Goal: Transaction & Acquisition: Purchase product/service

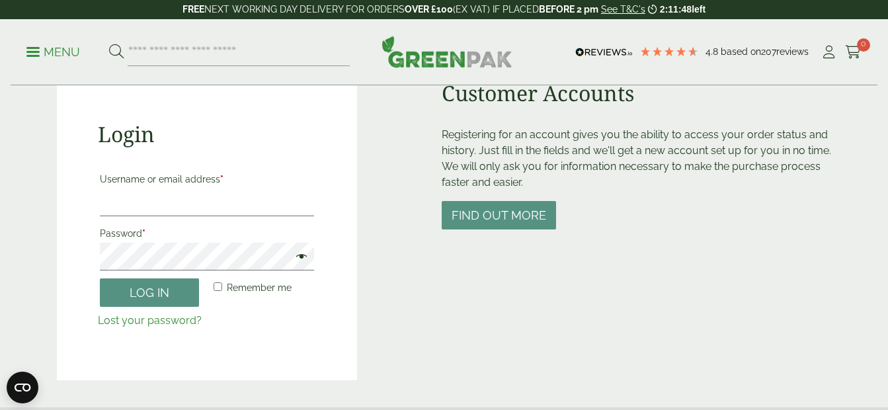
scroll to position [132, 0]
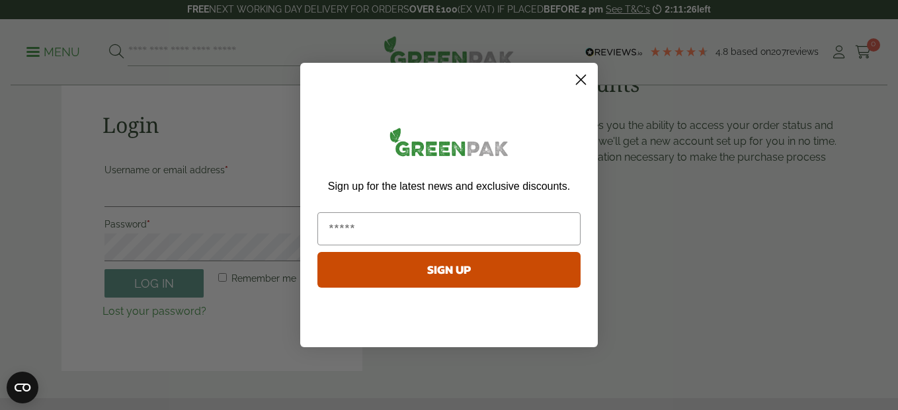
click at [582, 79] on icon "Close dialog" at bounding box center [581, 79] width 9 height 9
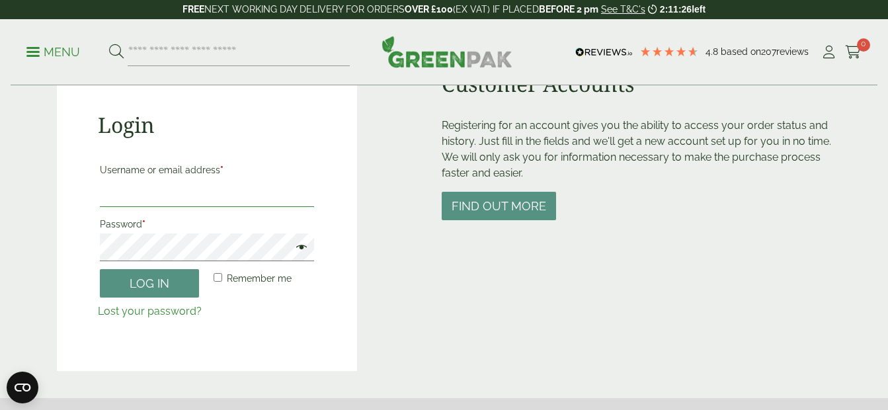
click at [190, 200] on input "Username or email address *" at bounding box center [207, 193] width 215 height 28
paste input "**********"
type input "**********"
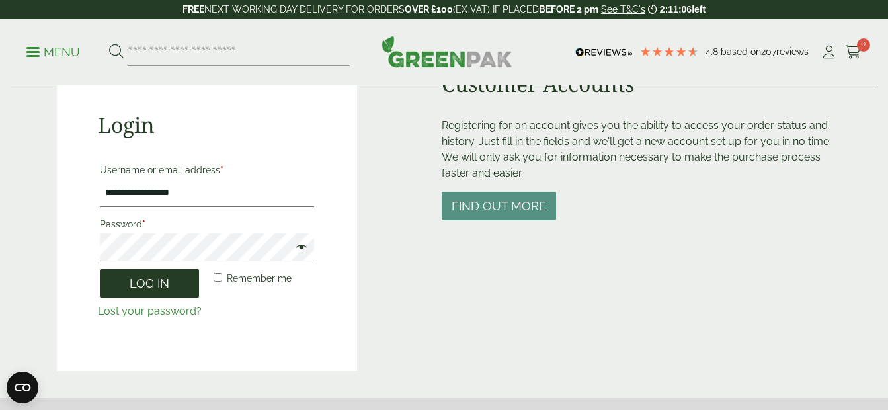
click at [162, 285] on button "Log in" at bounding box center [149, 283] width 99 height 28
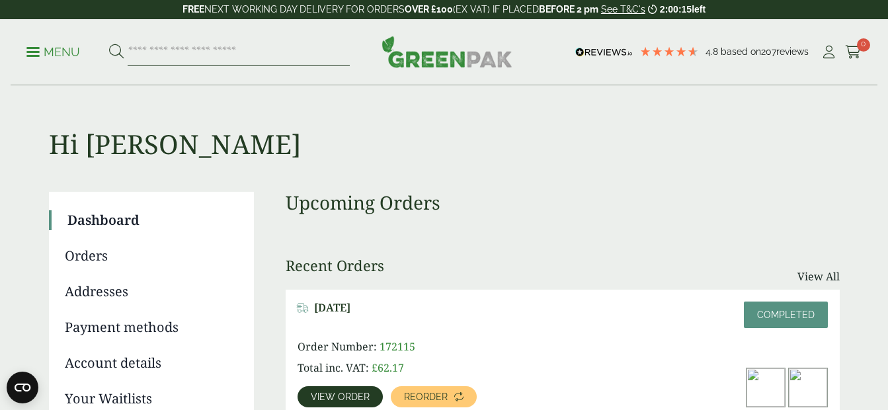
click at [231, 55] on input "search" at bounding box center [239, 52] width 222 height 28
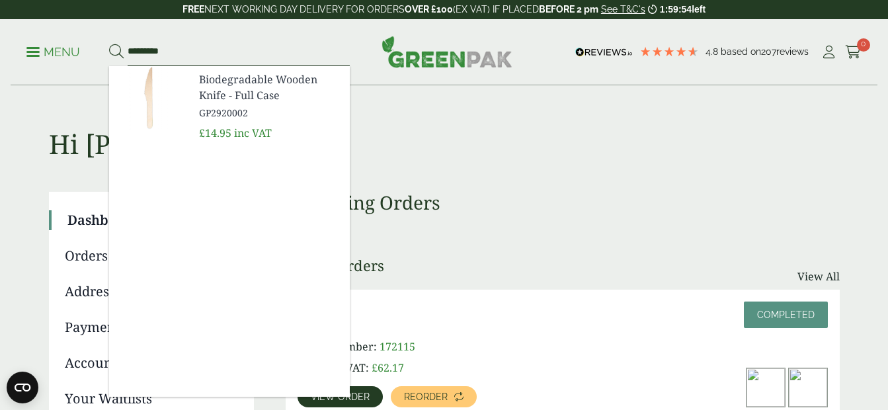
type input "*********"
click at [243, 83] on span "Biodegradable Wooden Knife - Full Case" at bounding box center [269, 87] width 140 height 32
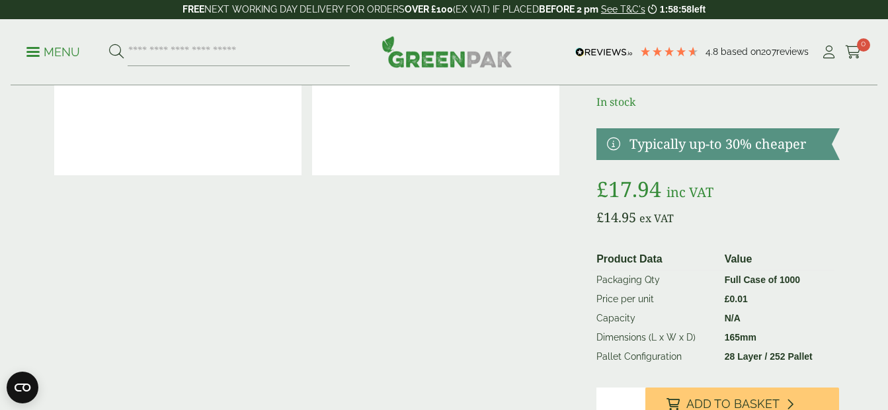
scroll to position [132, 0]
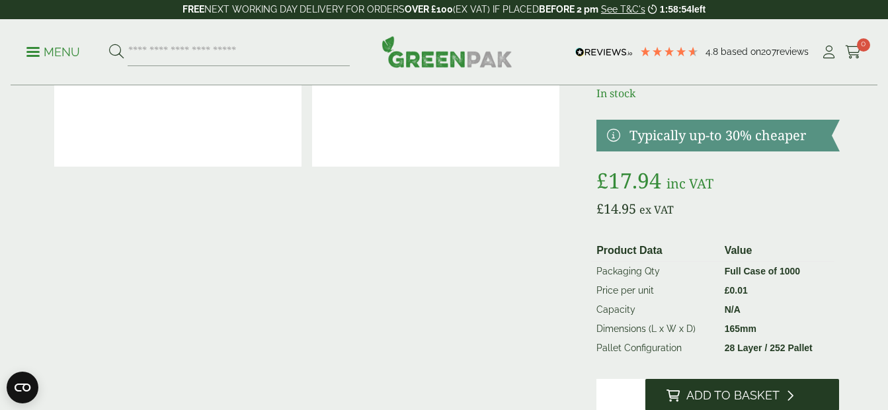
click at [710, 395] on span "Add to Basket" at bounding box center [732, 395] width 93 height 15
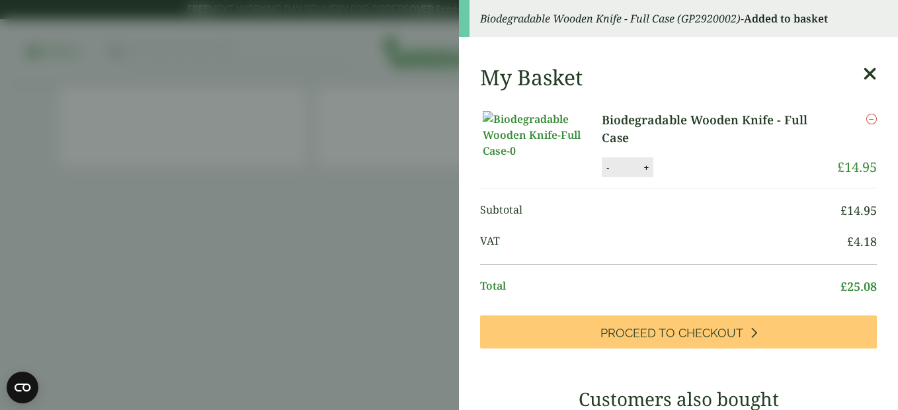
click at [85, 167] on aside "Biodegradable Wooden Knife - Full Case (GP2920002) - Added to basket My Basket …" at bounding box center [449, 205] width 898 height 410
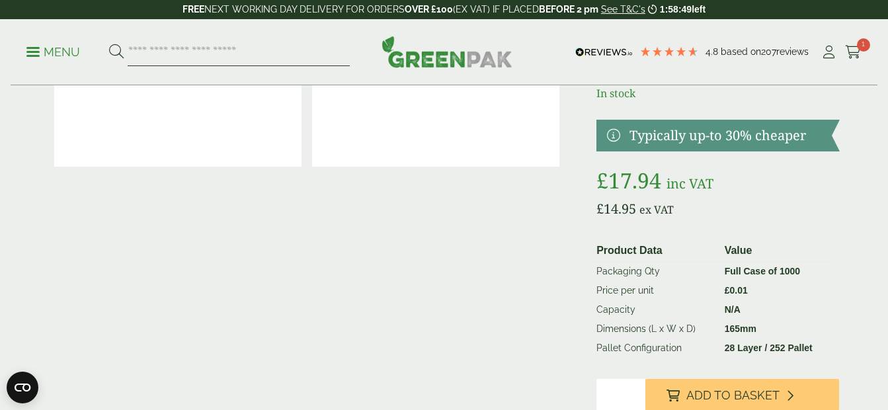
click at [154, 55] on input "search" at bounding box center [239, 52] width 222 height 28
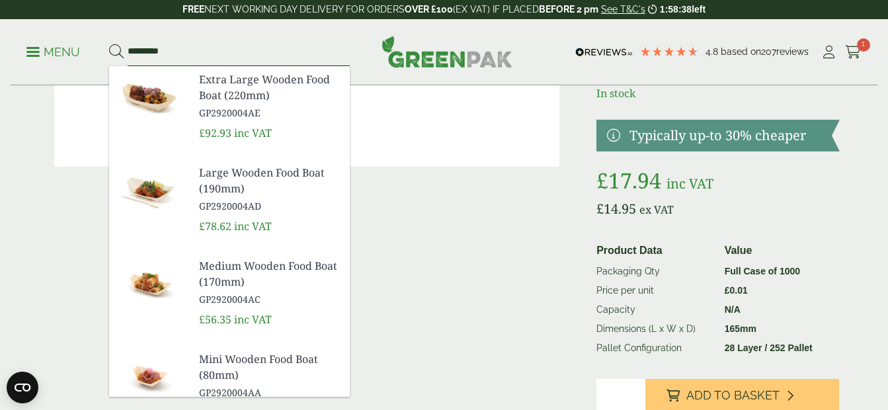
type input "*********"
click at [109, 44] on button at bounding box center [116, 52] width 15 height 17
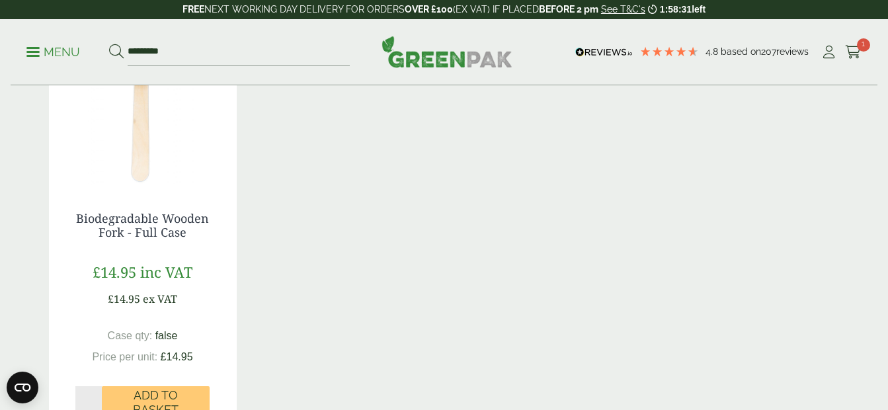
scroll to position [331, 0]
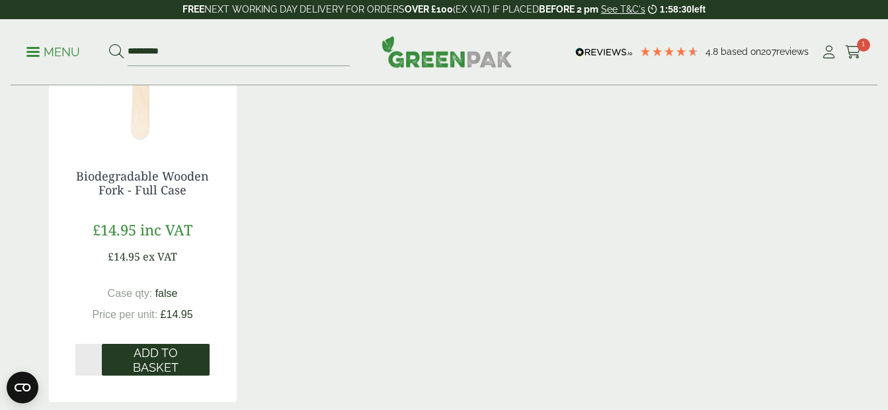
click at [166, 362] on span "Add to Basket" at bounding box center [155, 360] width 89 height 28
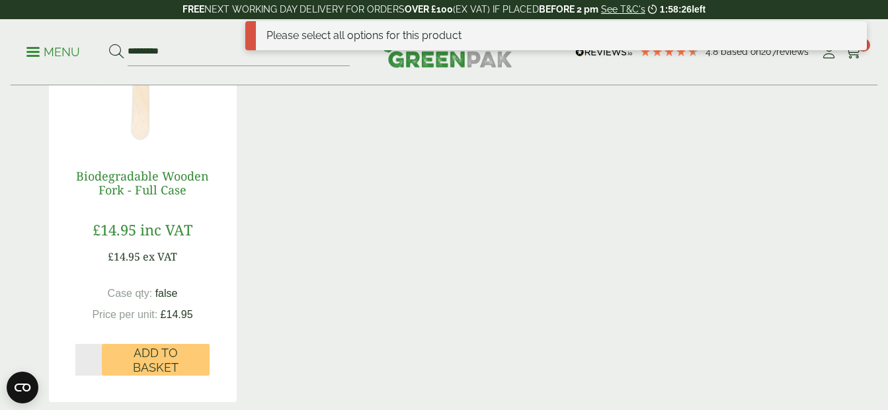
click at [153, 179] on link "Biodegradable Wooden Fork - Full Case" at bounding box center [142, 183] width 133 height 30
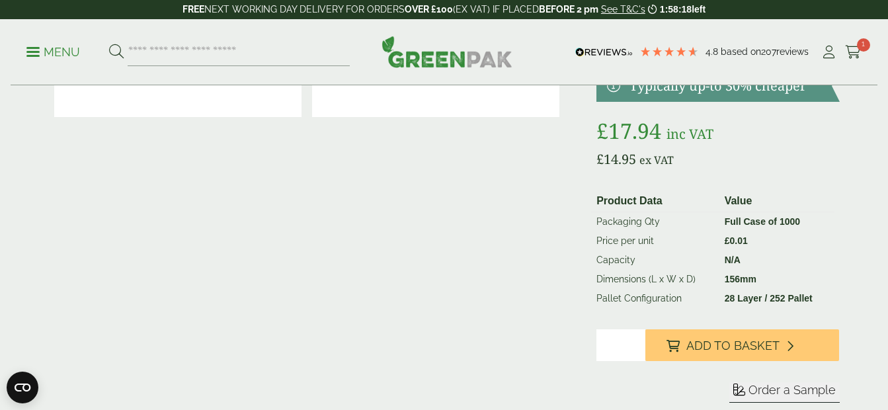
scroll to position [198, 0]
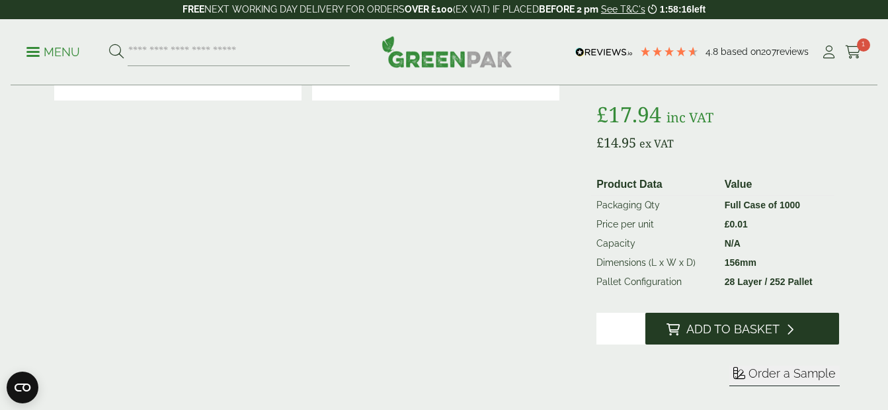
click at [753, 328] on span "Add to Basket" at bounding box center [732, 329] width 93 height 15
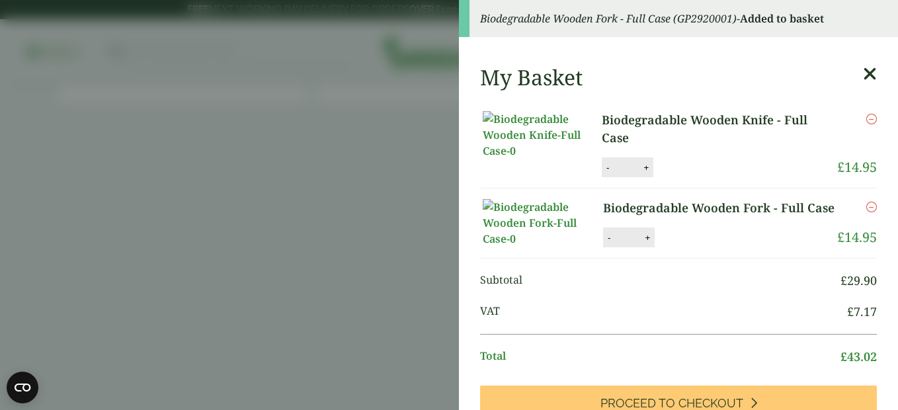
click at [257, 213] on aside "Biodegradable Wooden Fork - Full Case (GP2920001) - Added to basket My Basket B…" at bounding box center [449, 205] width 898 height 410
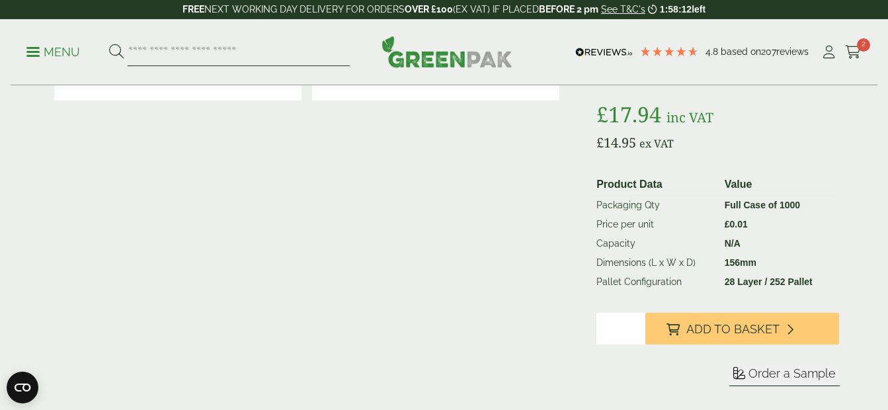
click at [173, 52] on input "search" at bounding box center [239, 52] width 222 height 28
click at [859, 50] on span "2" at bounding box center [863, 44] width 13 height 13
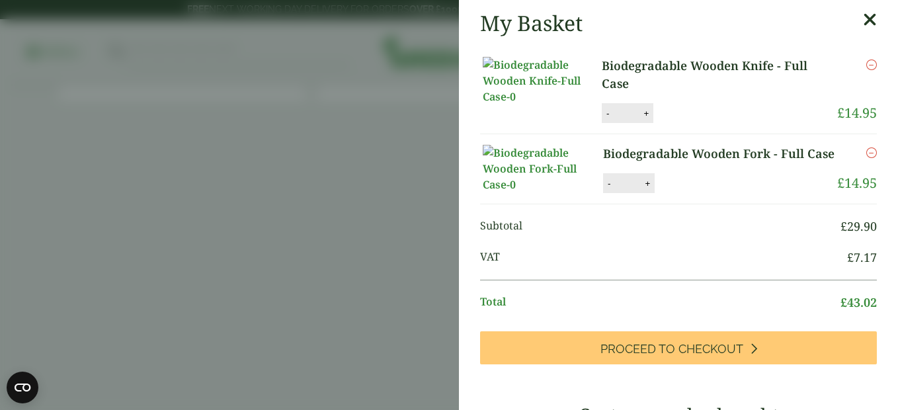
click at [866, 62] on icon "Remove this item" at bounding box center [871, 65] width 11 height 11
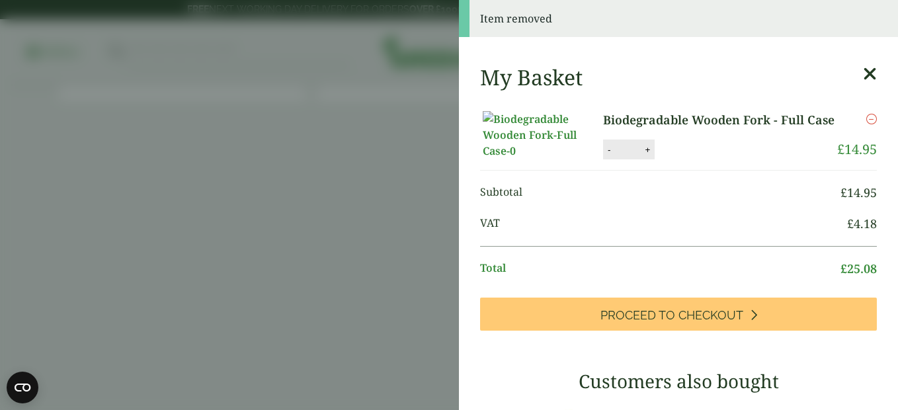
click at [211, 224] on aside "Item removed My Basket Biodegradable Wooden Fork - Full Case Biodegradable Wood…" at bounding box center [449, 205] width 898 height 410
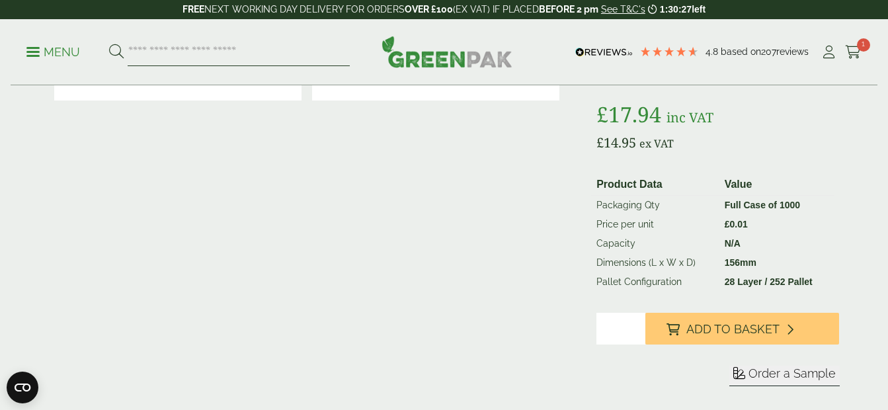
click at [186, 57] on input "search" at bounding box center [239, 52] width 222 height 28
type input "*********"
click at [109, 44] on button at bounding box center [116, 52] width 15 height 17
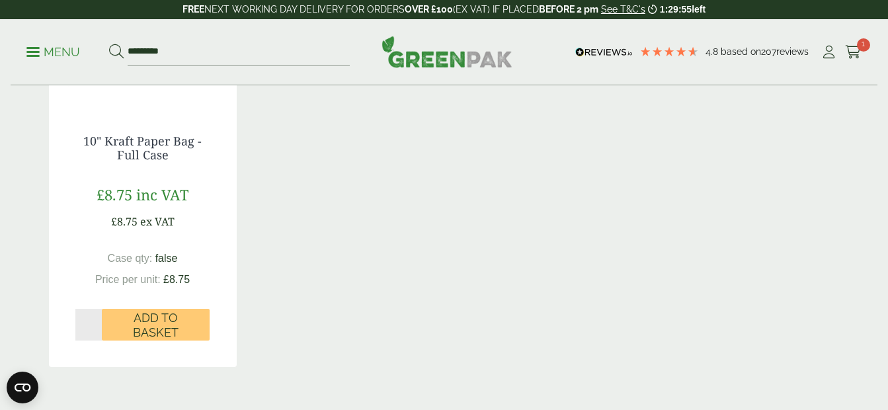
scroll to position [397, 0]
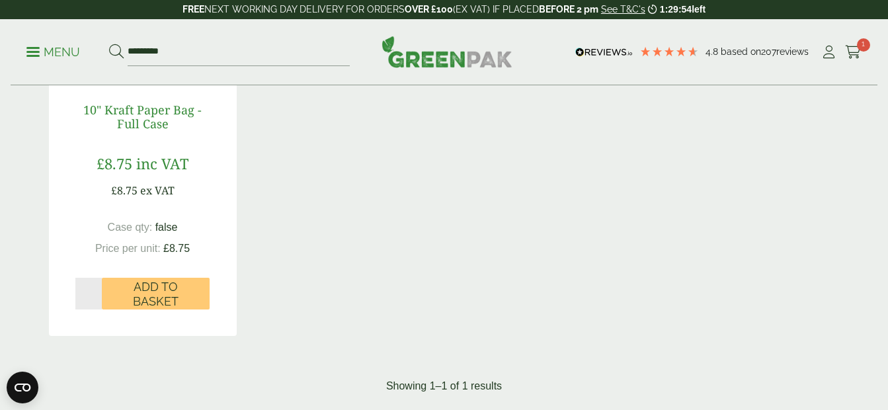
click at [160, 112] on link "10" Kraft Paper Bag - Full Case" at bounding box center [142, 117] width 118 height 30
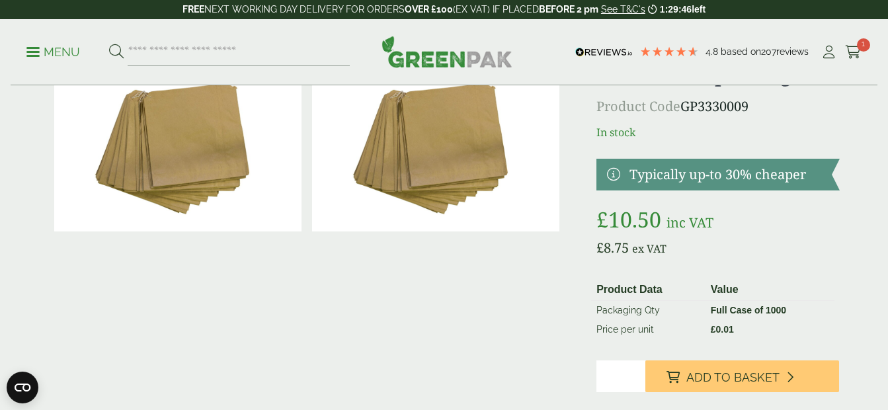
scroll to position [66, 0]
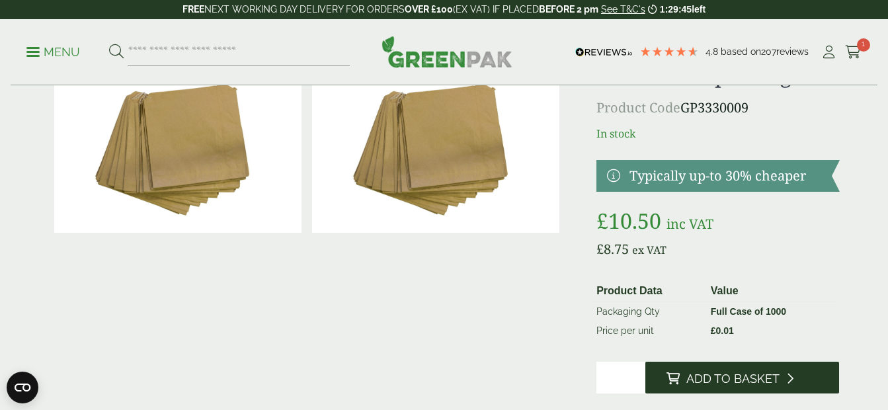
click at [751, 380] on span "Add to Basket" at bounding box center [732, 379] width 93 height 15
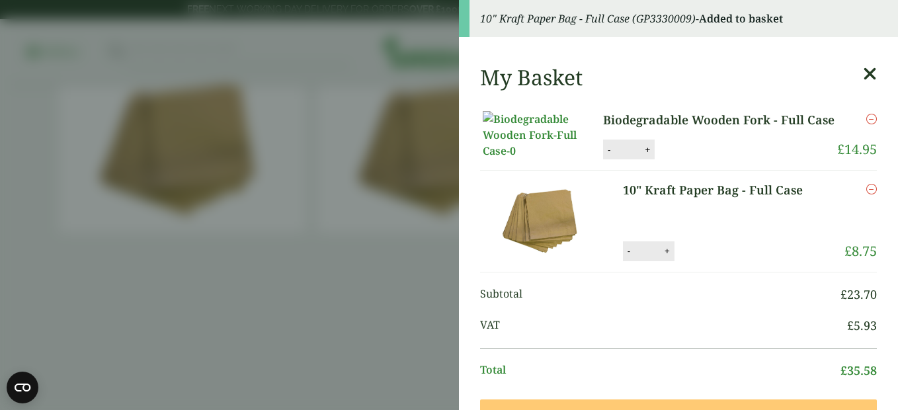
click at [209, 311] on aside "10" Kraft Paper Bag - Full Case (GP3330009) - Added to basket My Basket Biodegr…" at bounding box center [449, 205] width 898 height 410
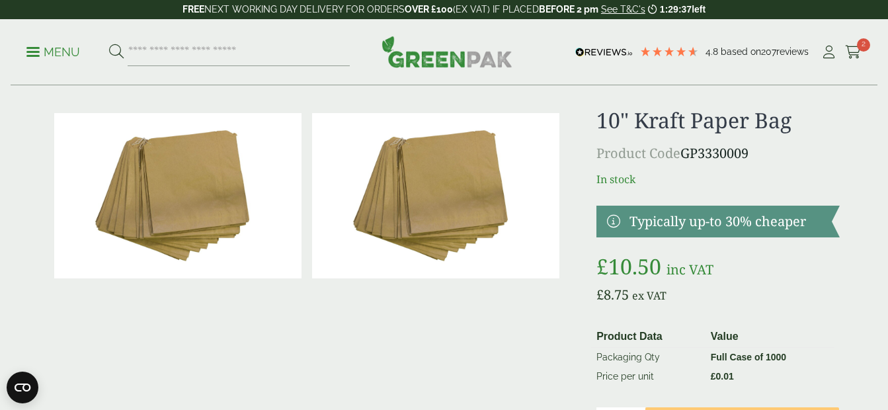
scroll to position [0, 0]
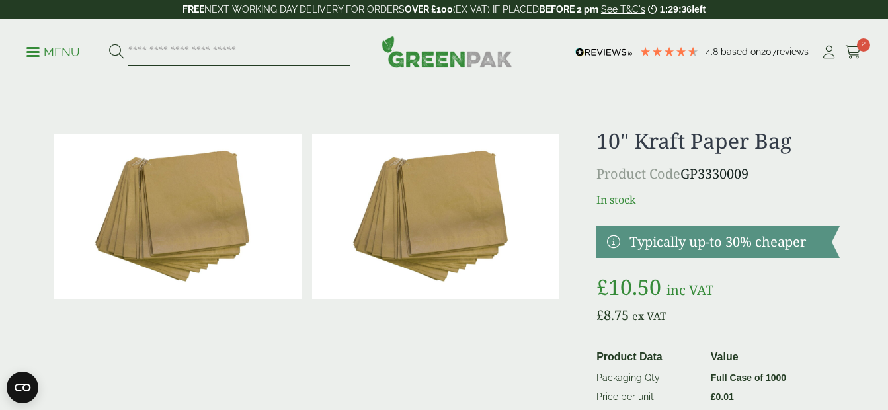
click at [162, 54] on input "search" at bounding box center [239, 52] width 222 height 28
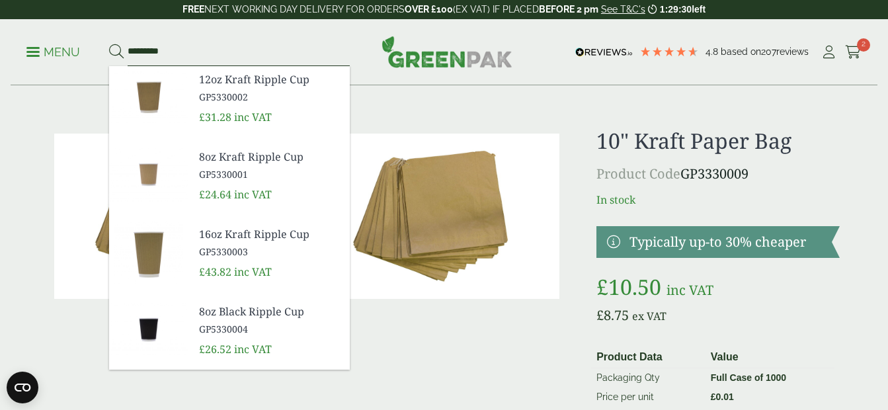
type input "*********"
click at [109, 44] on button at bounding box center [116, 52] width 15 height 17
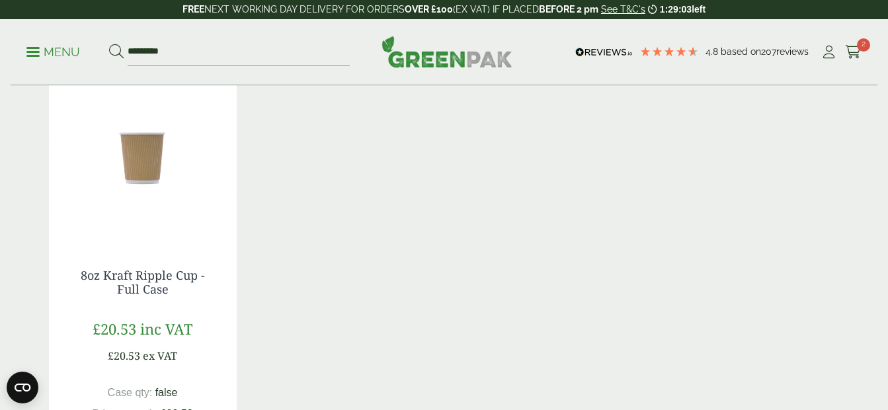
scroll to position [198, 0]
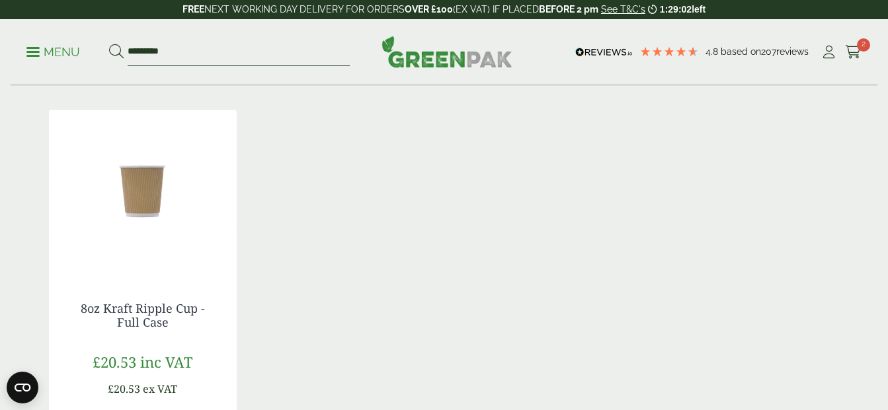
click at [203, 57] on input "*********" at bounding box center [239, 52] width 222 height 28
type input "***"
click at [109, 44] on button at bounding box center [116, 52] width 15 height 17
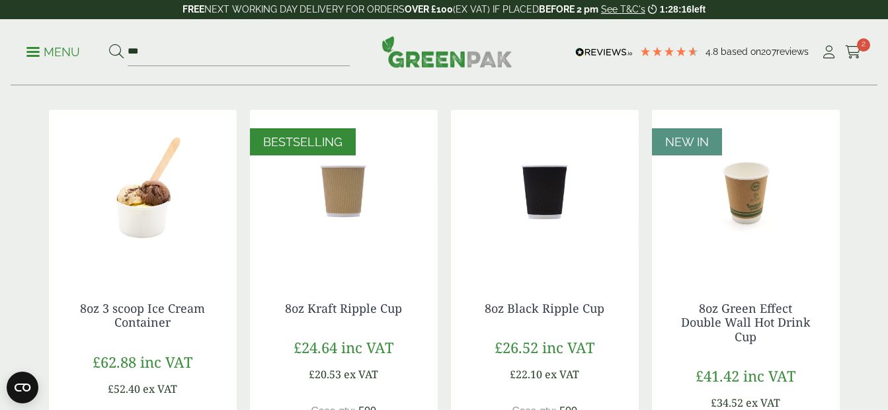
scroll to position [265, 0]
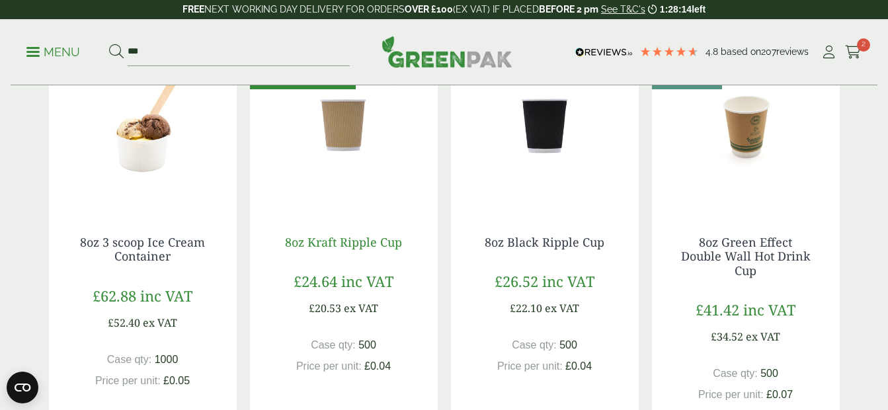
click at [353, 239] on link "8oz Kraft Ripple Cup" at bounding box center [343, 242] width 117 height 16
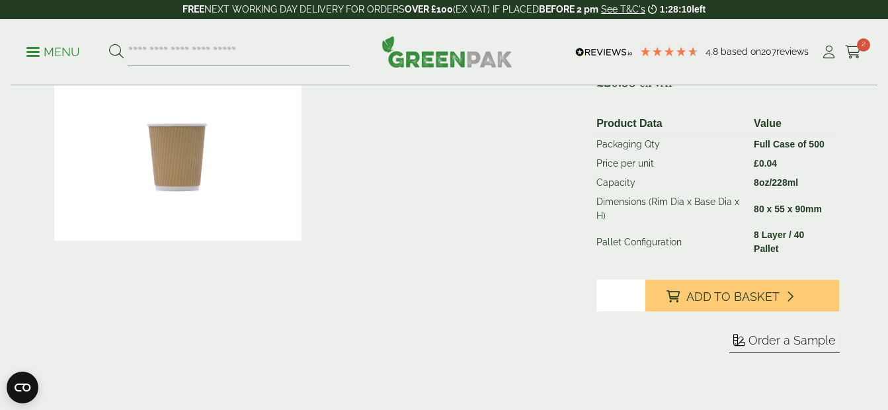
scroll to position [265, 0]
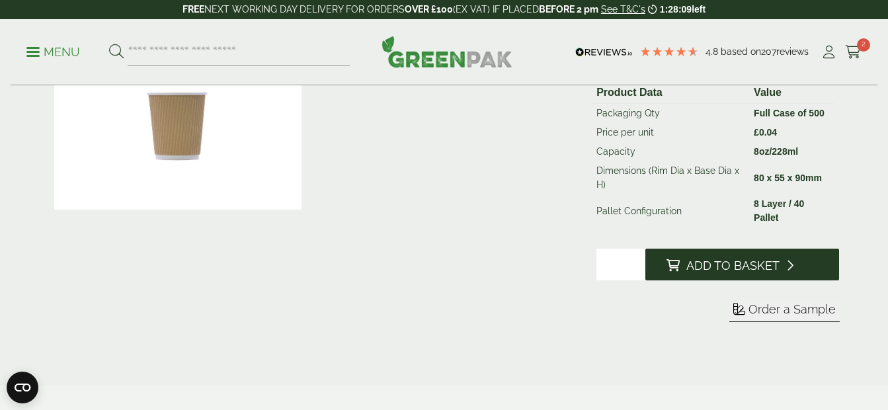
click at [726, 268] on span "Add to Basket" at bounding box center [732, 266] width 93 height 15
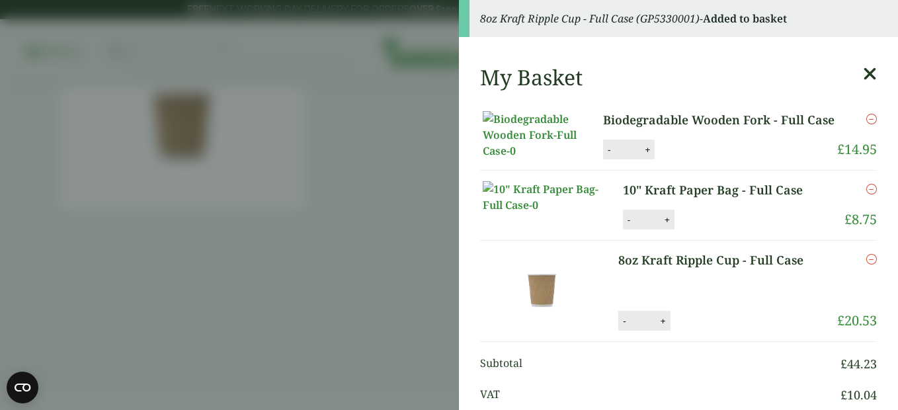
click at [395, 212] on aside "8oz Kraft Ripple Cup - Full Case (GP5330001) - Added to basket My Basket Biodeg…" at bounding box center [449, 205] width 898 height 410
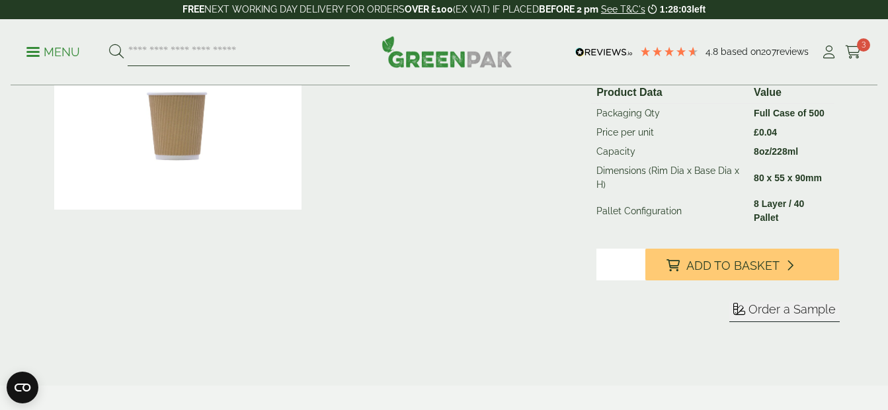
click at [157, 54] on input "search" at bounding box center [239, 52] width 222 height 28
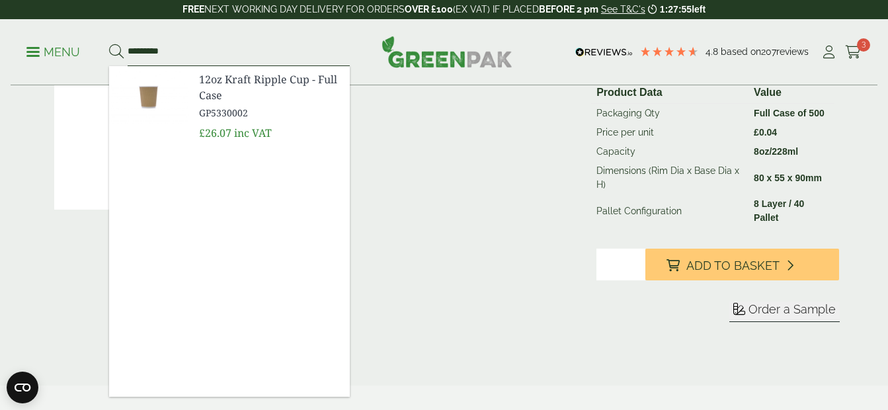
type input "*********"
click at [109, 44] on button at bounding box center [116, 52] width 15 height 17
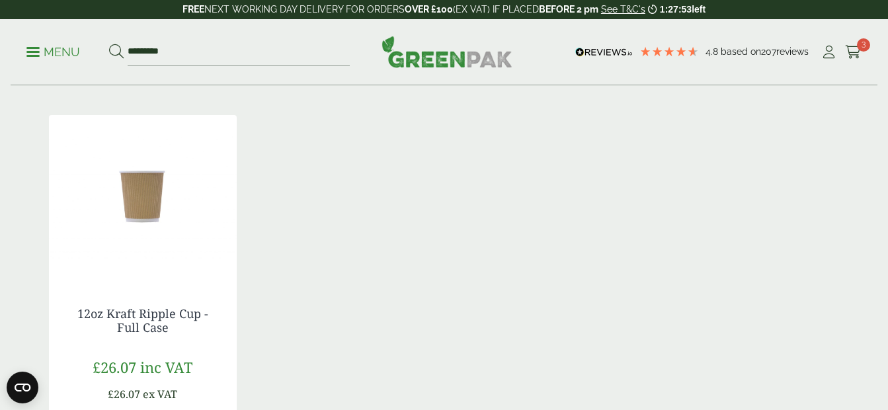
scroll to position [198, 0]
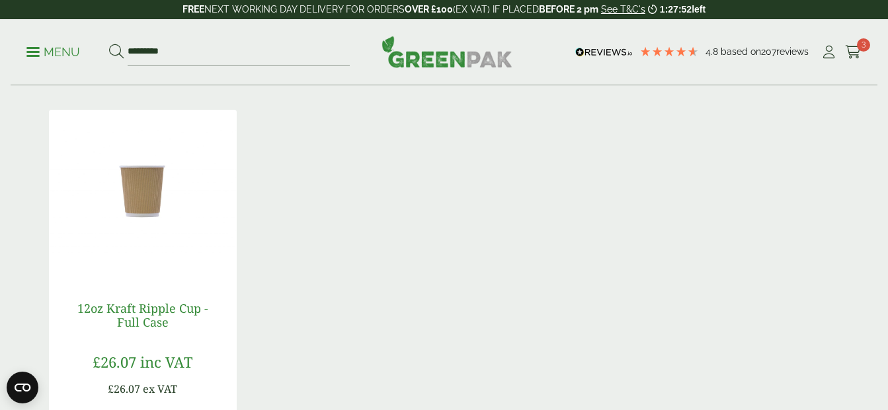
click at [143, 311] on link "12oz Kraft Ripple Cup - Full Case" at bounding box center [142, 315] width 131 height 30
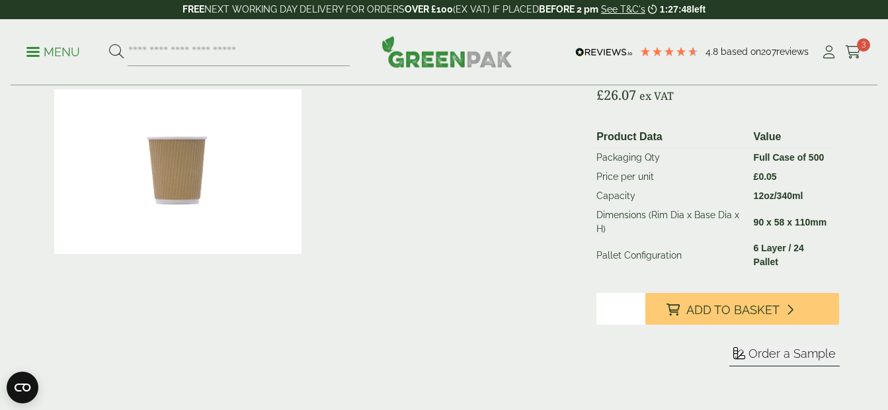
scroll to position [265, 0]
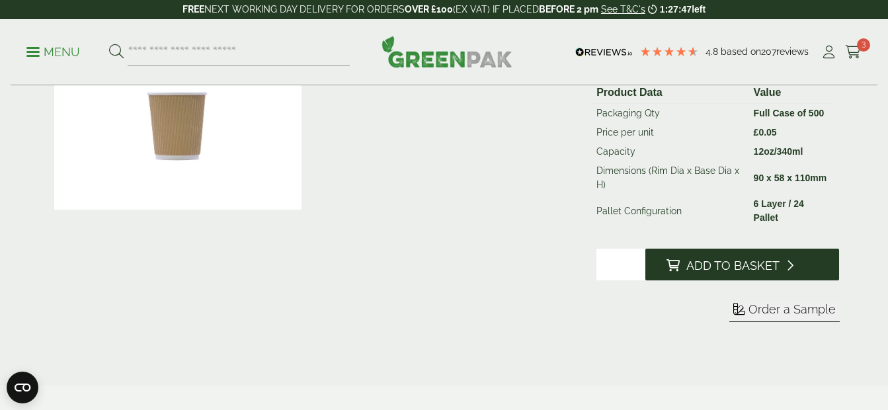
click at [731, 265] on span "Add to Basket" at bounding box center [732, 266] width 93 height 15
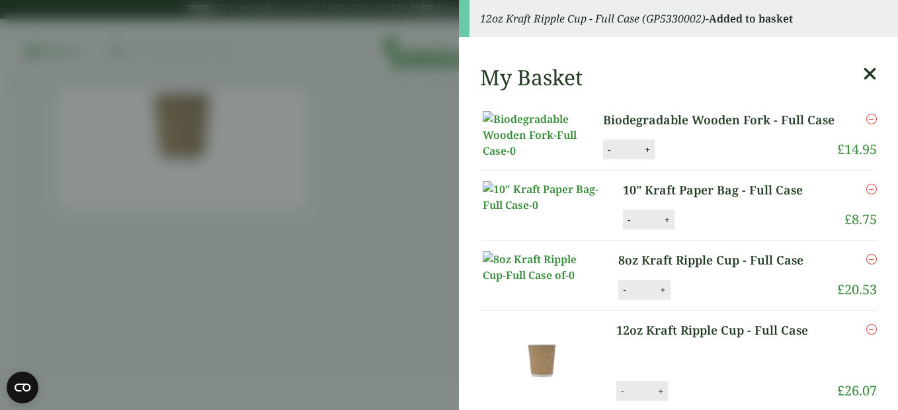
click at [313, 299] on aside "12oz Kraft Ripple Cup - Full Case (GP5330002) - Added to basket My Basket Biode…" at bounding box center [449, 205] width 898 height 410
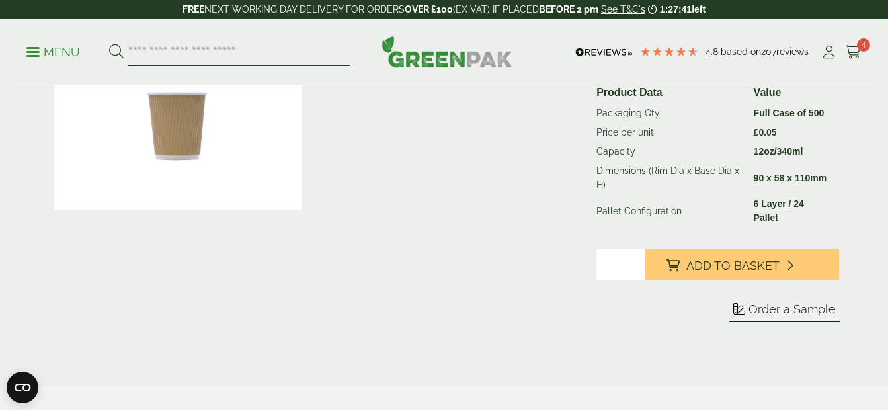
click at [167, 56] on input "search" at bounding box center [239, 52] width 222 height 28
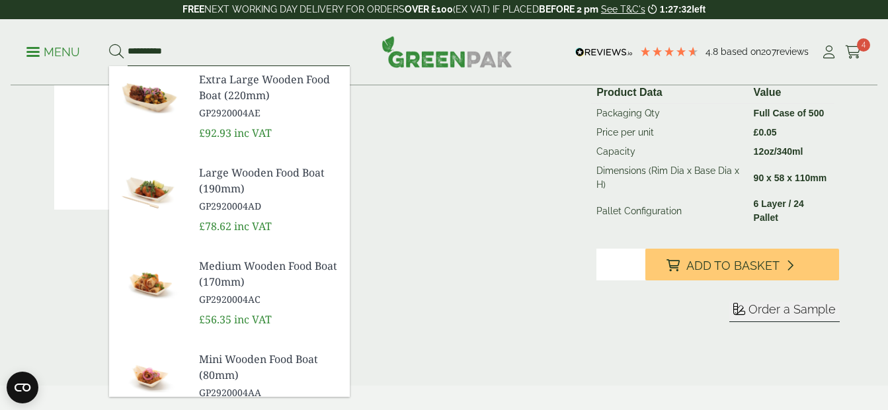
type input "**********"
click at [109, 44] on button at bounding box center [116, 52] width 15 height 17
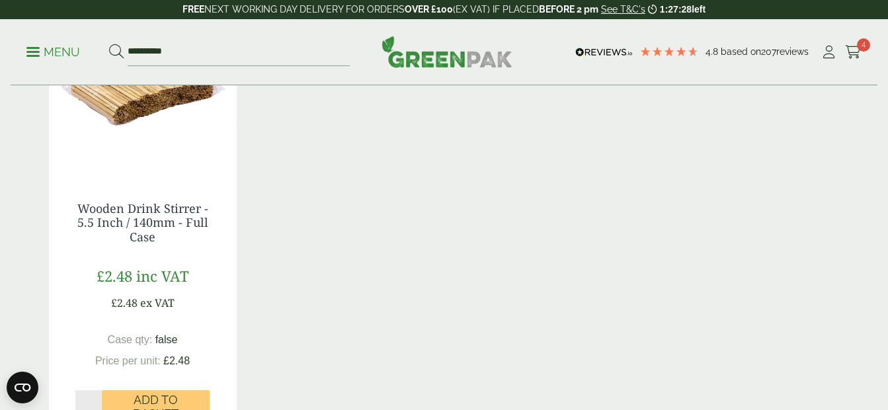
scroll to position [331, 0]
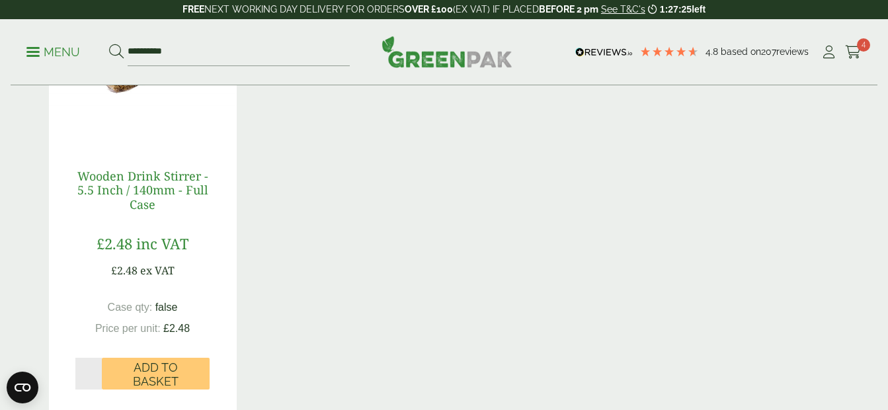
click at [161, 187] on link "Wooden Drink Stirrer - 5.5 Inch / 140mm - Full Case" at bounding box center [142, 190] width 131 height 44
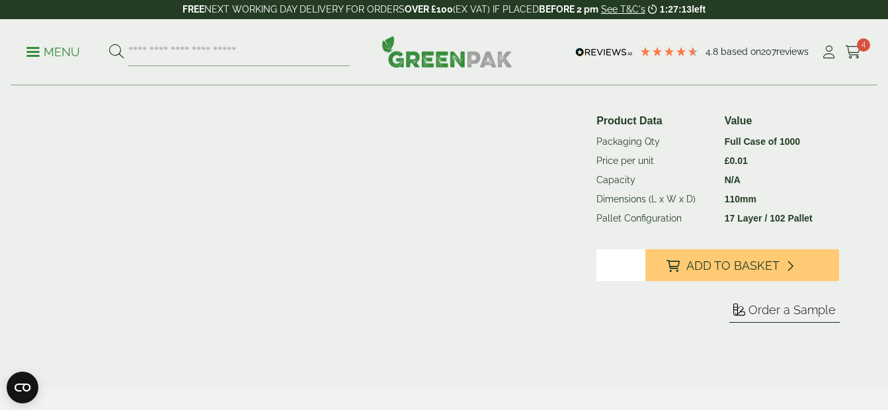
scroll to position [265, 0]
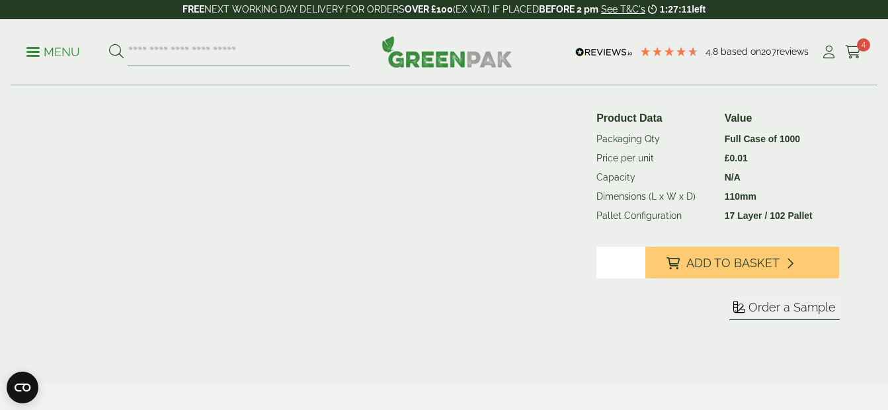
type input "*"
click at [635, 259] on input "*" at bounding box center [620, 263] width 48 height 32
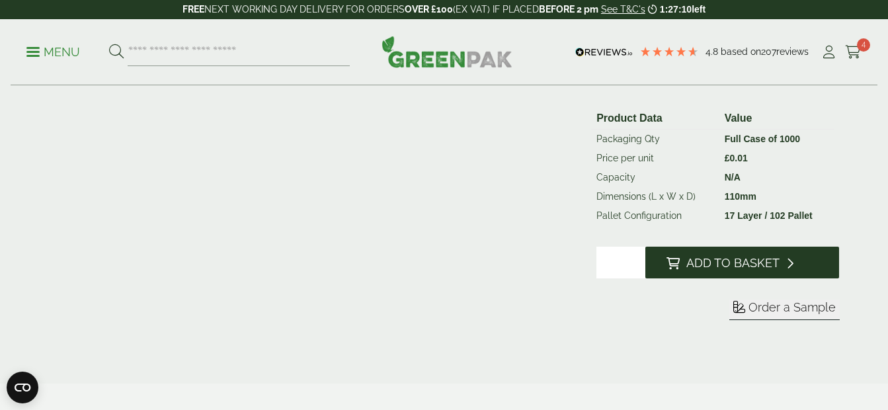
click at [705, 262] on span "Add to Basket" at bounding box center [732, 263] width 93 height 15
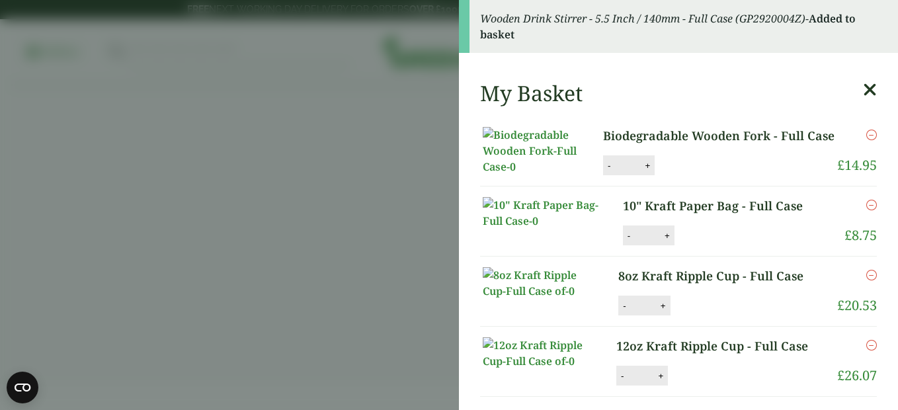
drag, startPoint x: 244, startPoint y: 280, endPoint x: 221, endPoint y: 220, distance: 63.9
click at [244, 280] on aside "Wooden Drink Stirrer - 5.5 Inch / 140mm - Full Case (GP2920004Z) - Added to bas…" at bounding box center [449, 205] width 898 height 410
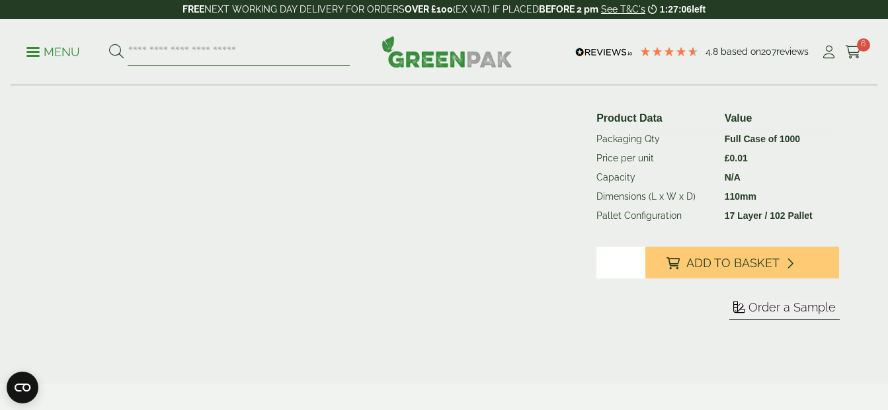
click at [175, 53] on input "search" at bounding box center [239, 52] width 222 height 28
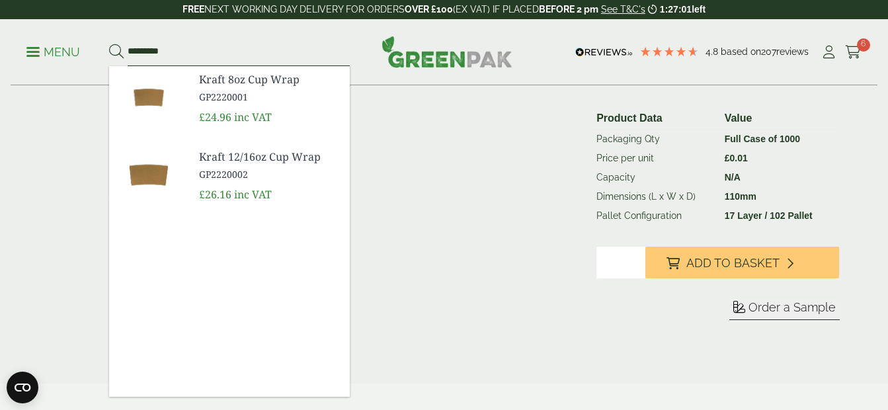
type input "*********"
click at [109, 44] on button at bounding box center [116, 52] width 15 height 17
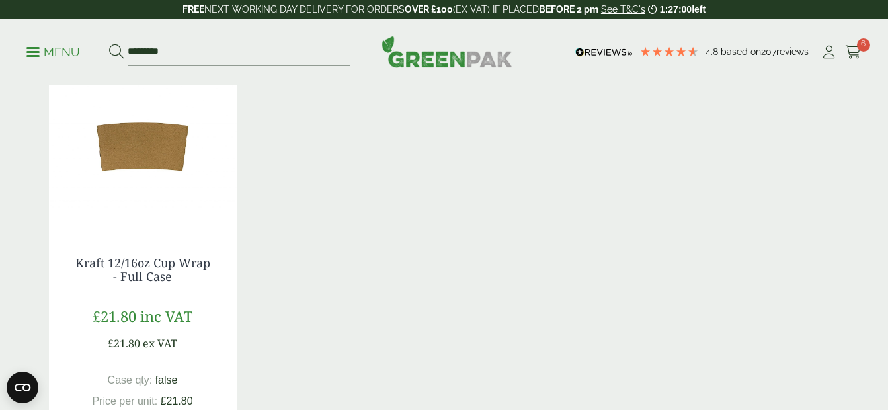
scroll to position [265, 0]
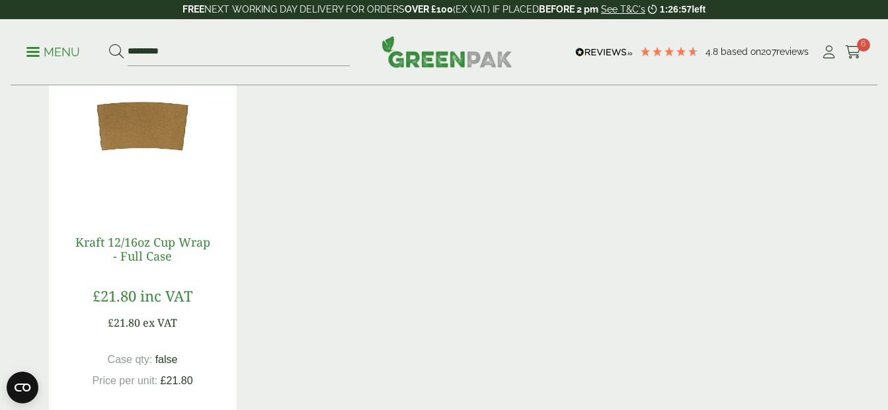
click at [155, 245] on link "Kraft 12/16oz Cup Wrap - Full Case" at bounding box center [142, 249] width 135 height 30
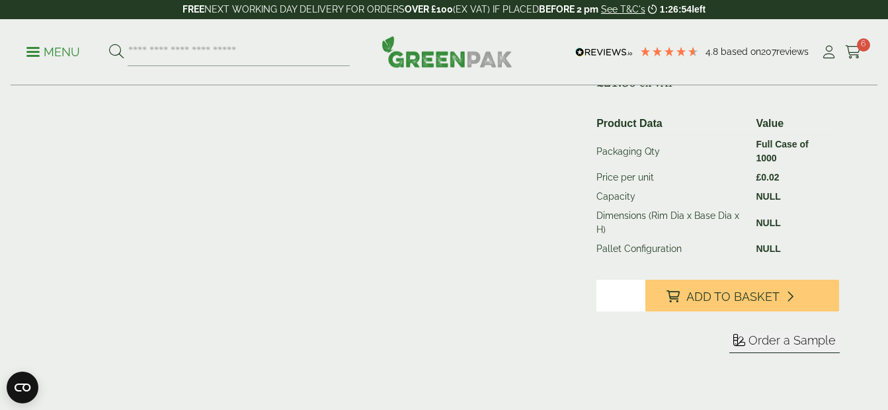
scroll to position [265, 0]
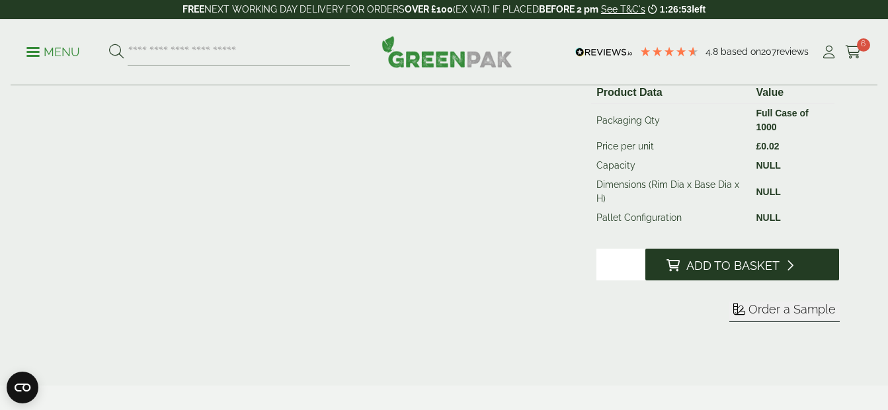
click at [728, 268] on span "Add to Basket" at bounding box center [732, 266] width 93 height 15
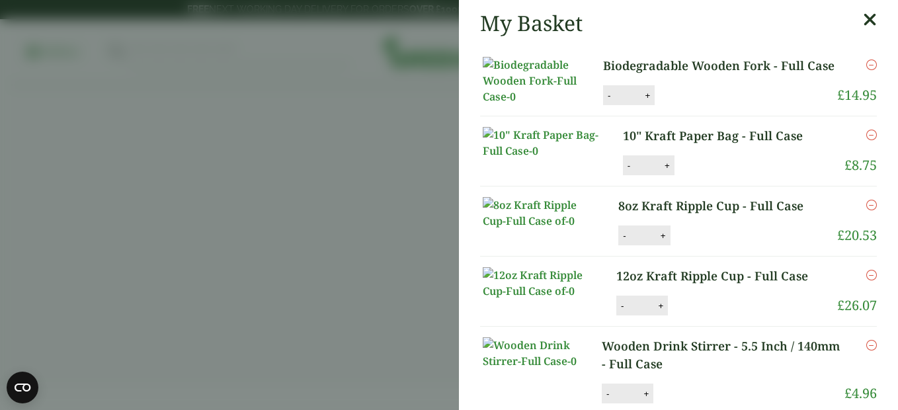
drag, startPoint x: 194, startPoint y: 265, endPoint x: 173, endPoint y: 208, distance: 60.1
click at [191, 253] on aside "My Basket Biodegradable Wooden Fork - Full Case Biodegradable Wooden Fork - Ful…" at bounding box center [449, 205] width 898 height 410
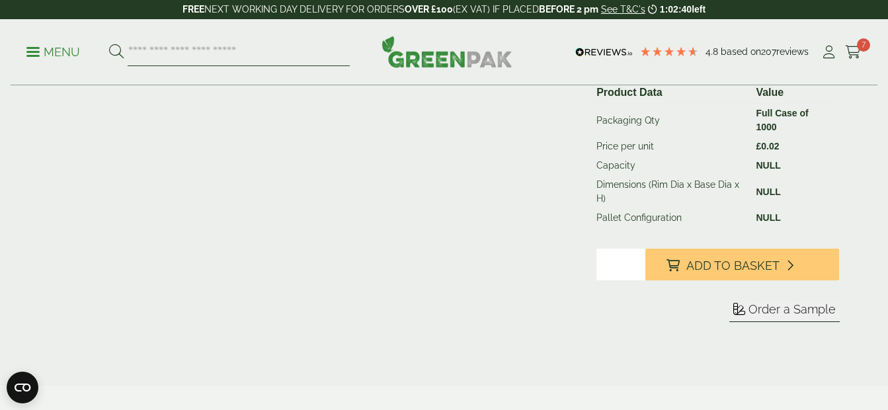
click at [218, 46] on input "search" at bounding box center [239, 52] width 222 height 28
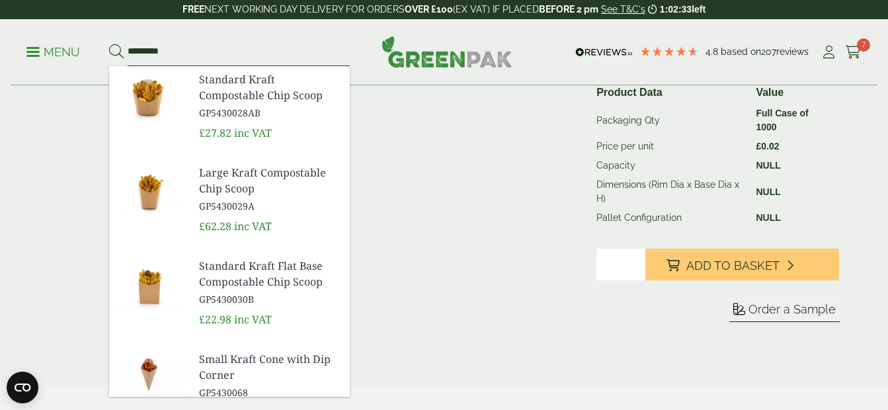
type input "*********"
click at [109, 44] on button at bounding box center [116, 52] width 15 height 17
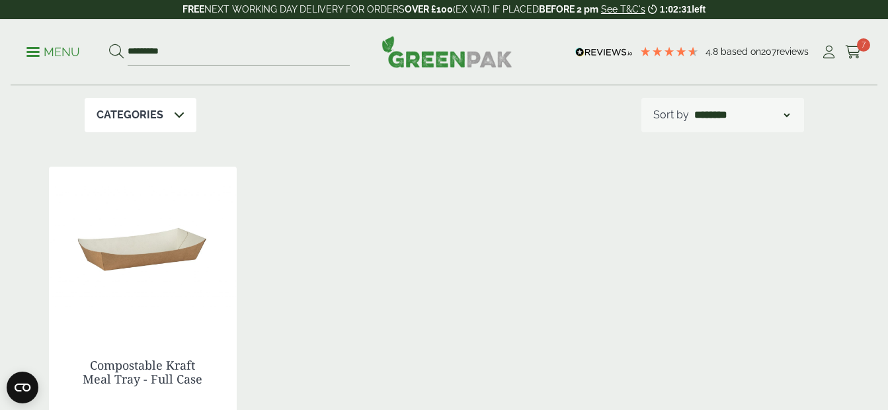
scroll to position [198, 0]
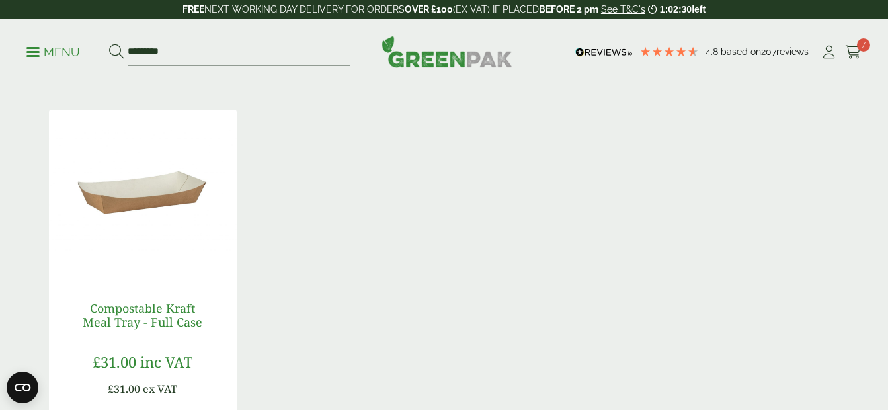
click at [167, 309] on link "Compostable Kraft Meal Tray - Full Case" at bounding box center [143, 315] width 120 height 30
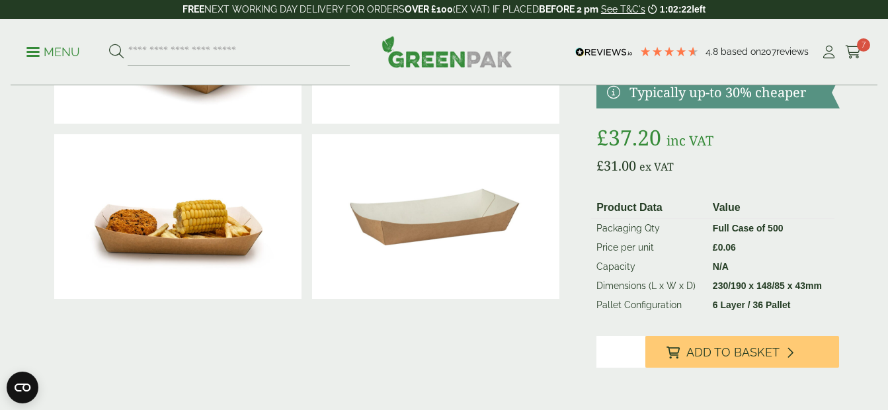
scroll to position [198, 0]
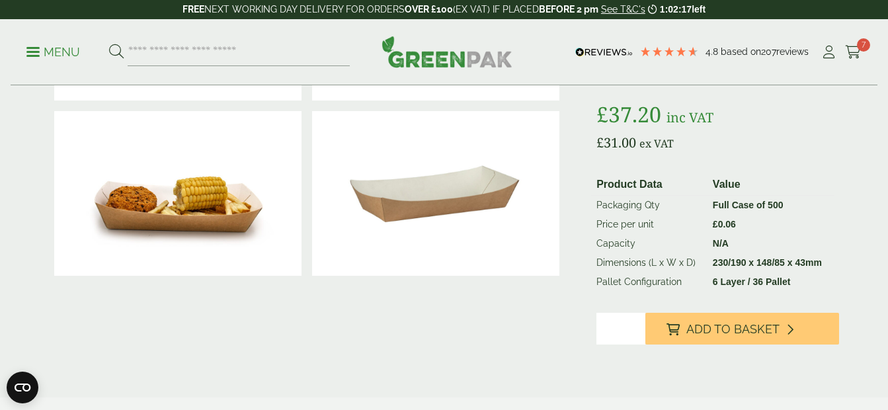
type input "*"
click at [635, 324] on input "*" at bounding box center [620, 329] width 48 height 32
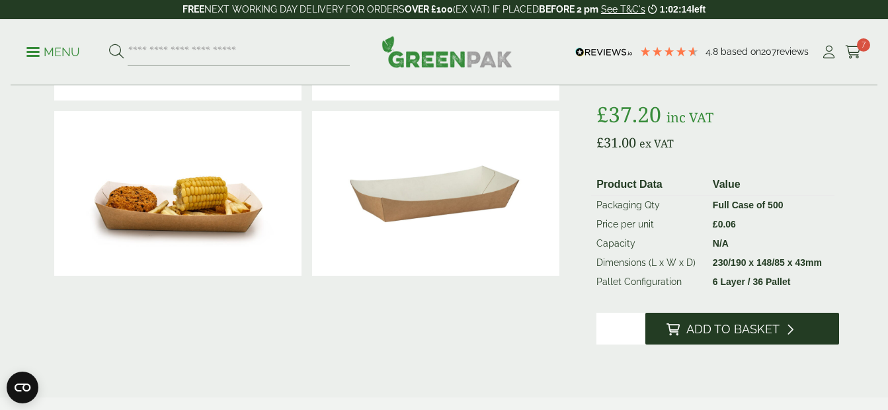
click at [740, 326] on span "Add to Basket" at bounding box center [732, 329] width 93 height 15
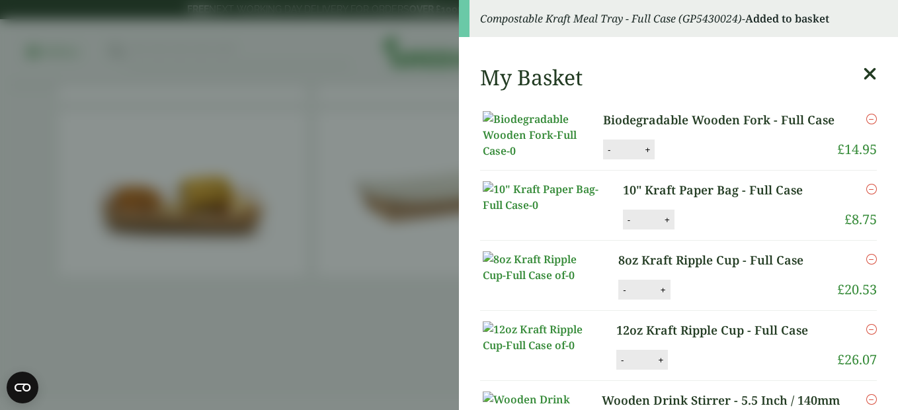
click at [341, 332] on aside "Compostable Kraft Meal Tray - Full Case (GP5430024) - Added to basket My Basket…" at bounding box center [449, 205] width 898 height 410
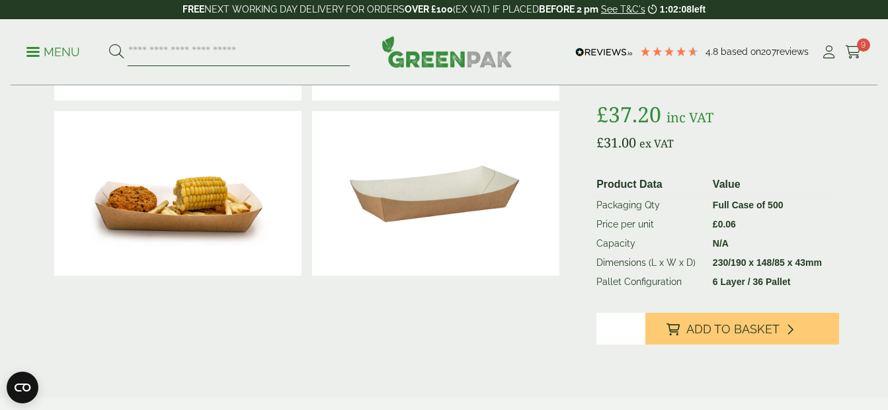
click at [248, 52] on input "search" at bounding box center [239, 52] width 222 height 28
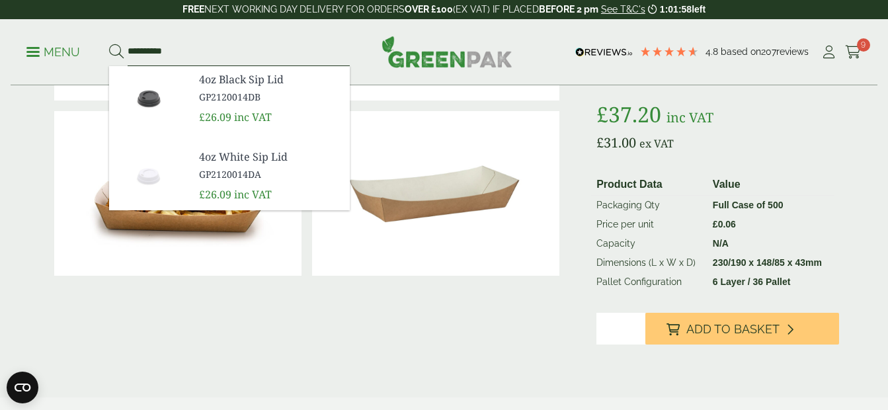
type input "**********"
click at [109, 44] on button at bounding box center [116, 52] width 15 height 17
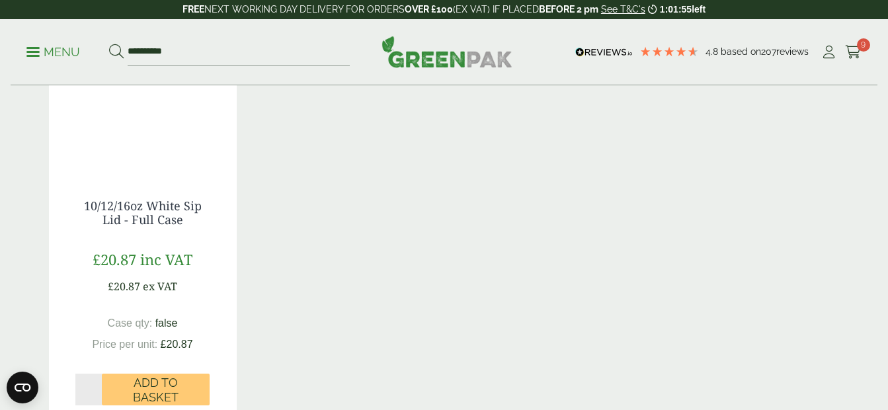
scroll to position [331, 0]
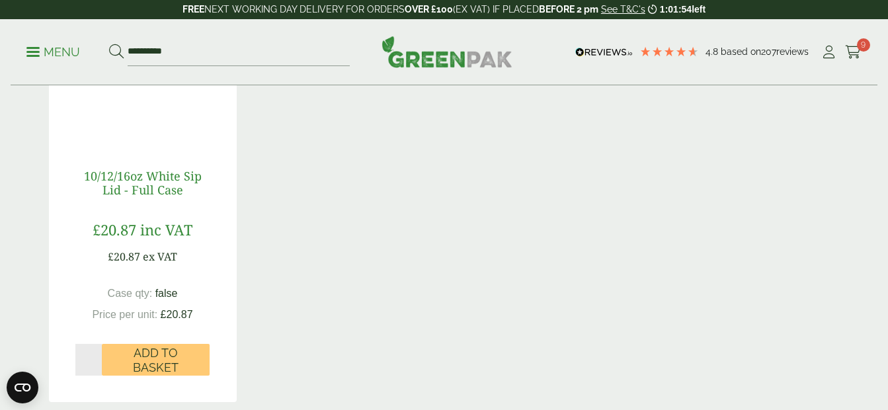
click at [157, 186] on link "10/12/16oz White Sip Lid - Full Case" at bounding box center [143, 183] width 118 height 30
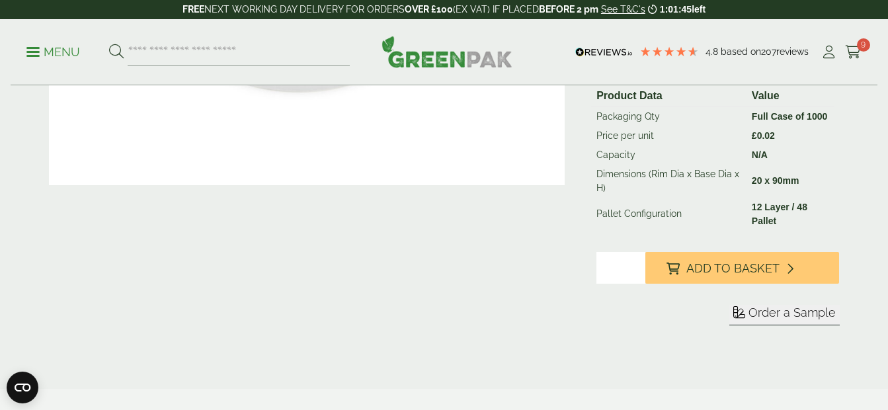
scroll to position [331, 0]
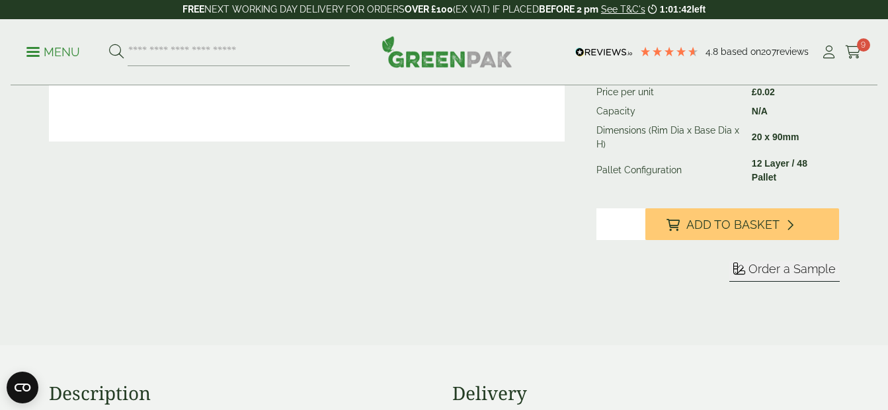
type input "*"
click at [636, 222] on input "*" at bounding box center [620, 224] width 48 height 32
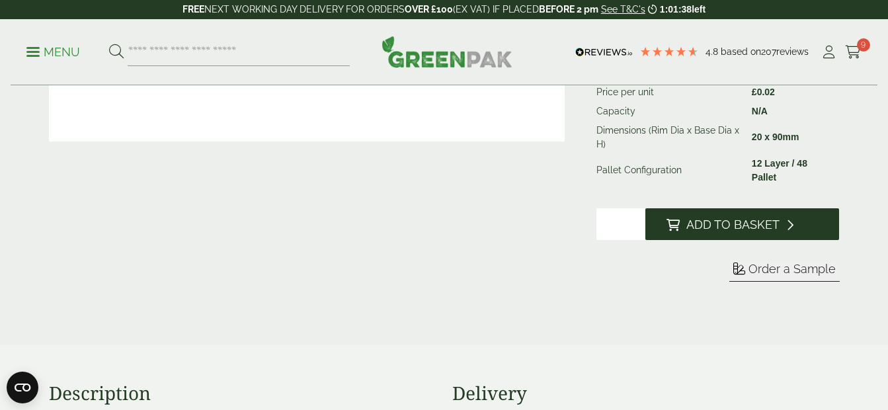
click at [737, 227] on span "Add to Basket" at bounding box center [732, 225] width 93 height 15
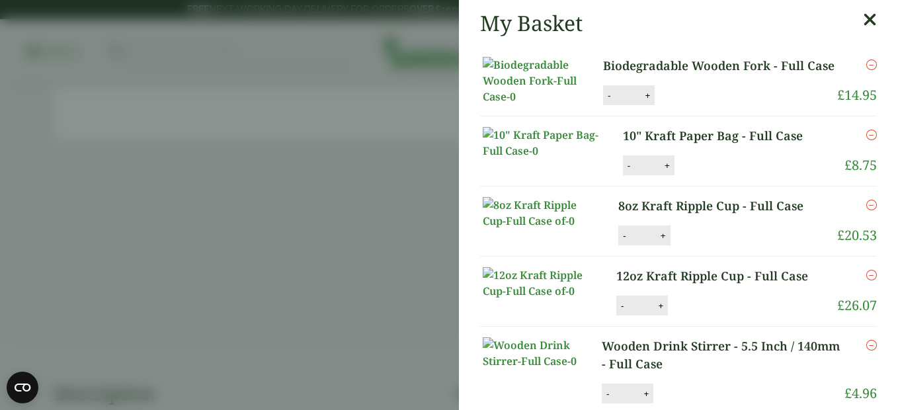
click at [397, 362] on aside "My Basket Biodegradable Wooden Fork - Full Case Biodegradable Wooden Fork - Ful…" at bounding box center [449, 205] width 898 height 410
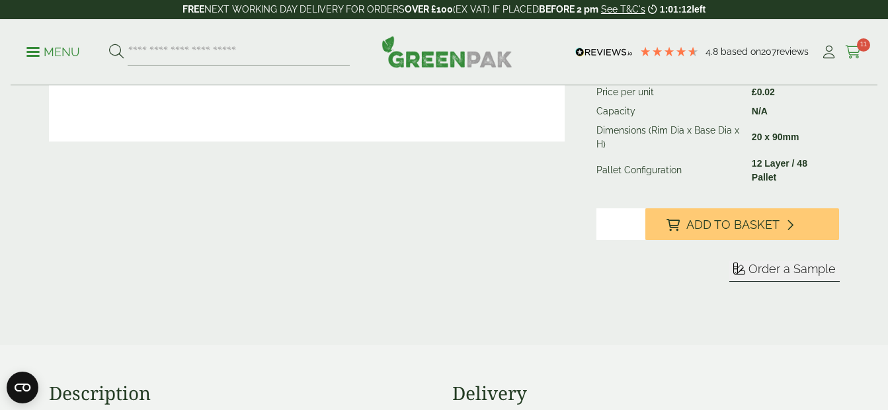
click at [853, 49] on icon at bounding box center [853, 52] width 17 height 13
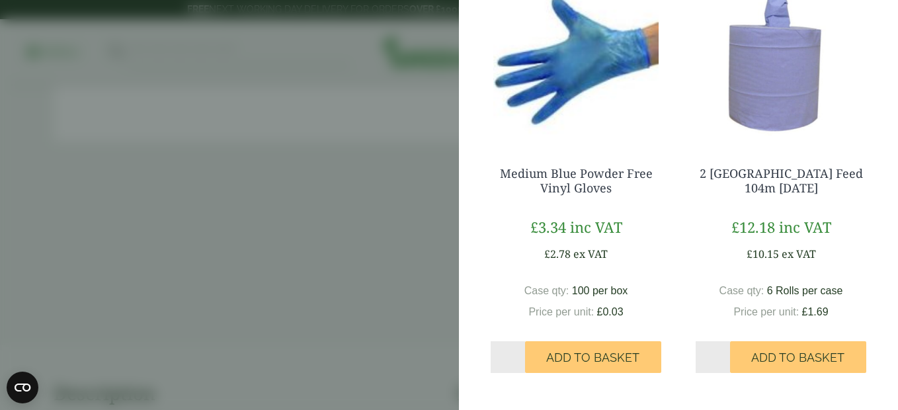
scroll to position [926, 0]
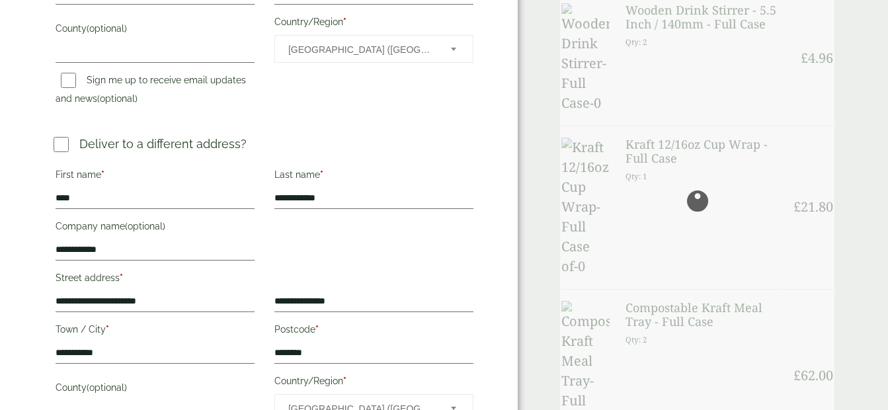
scroll to position [463, 0]
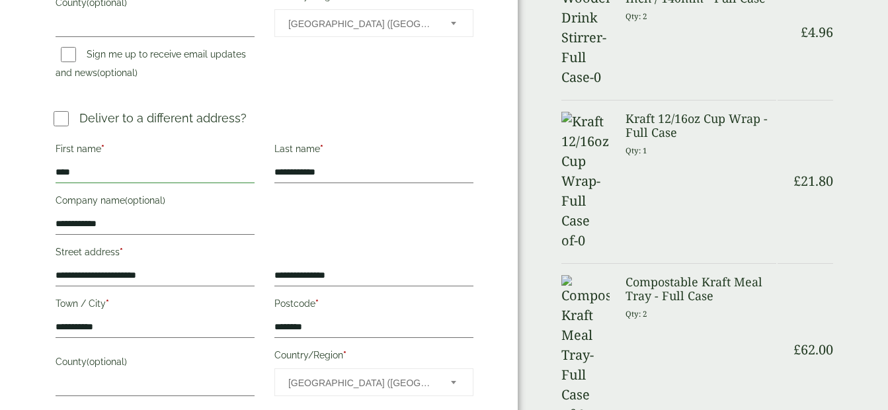
click at [105, 174] on input "****" at bounding box center [155, 172] width 199 height 21
type input "*****"
click at [317, 173] on input "**********" at bounding box center [373, 172] width 199 height 21
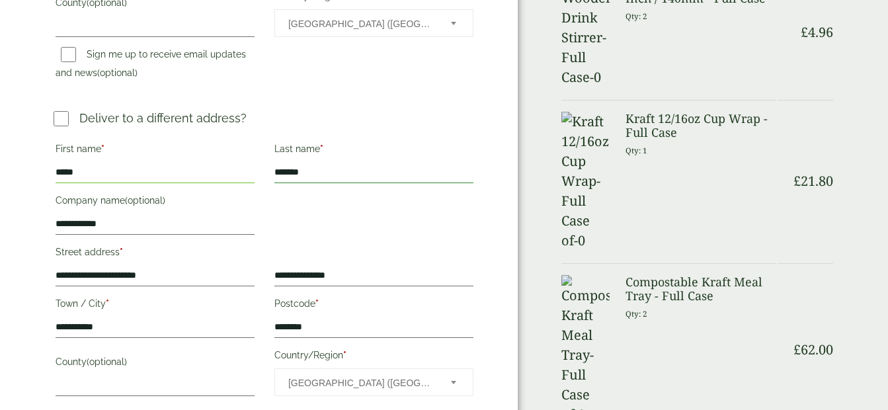
type input "*******"
click at [161, 276] on input "**********" at bounding box center [155, 275] width 199 height 21
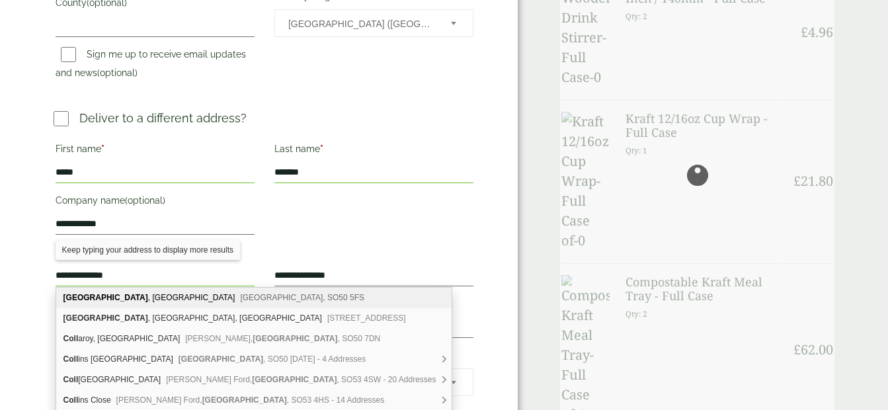
click at [175, 293] on div "Eastleigh College , Chestnut Avenue Eastleigh, SO50 5FS" at bounding box center [253, 298] width 395 height 21
type input "**********"
type input "*********"
type input "********"
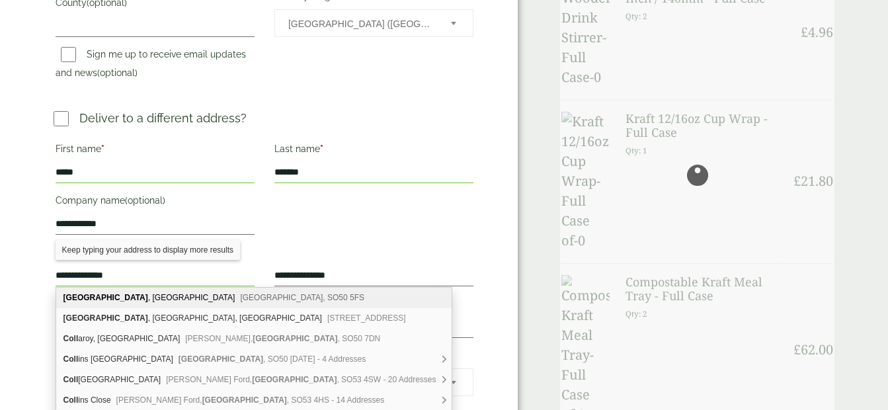
type input "*********"
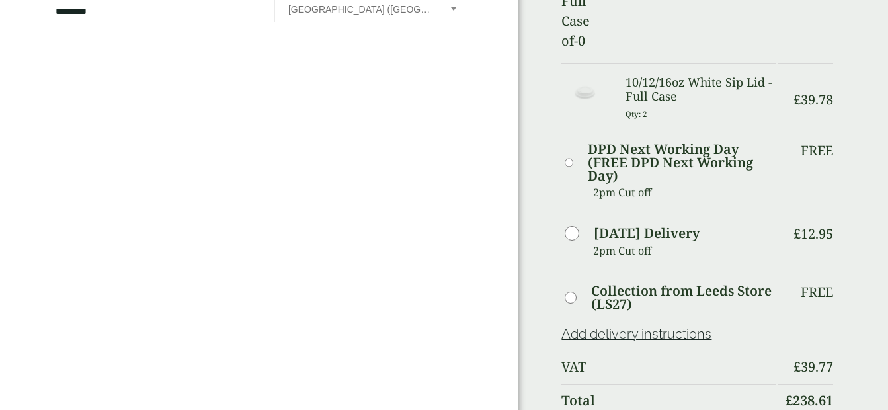
scroll to position [860, 0]
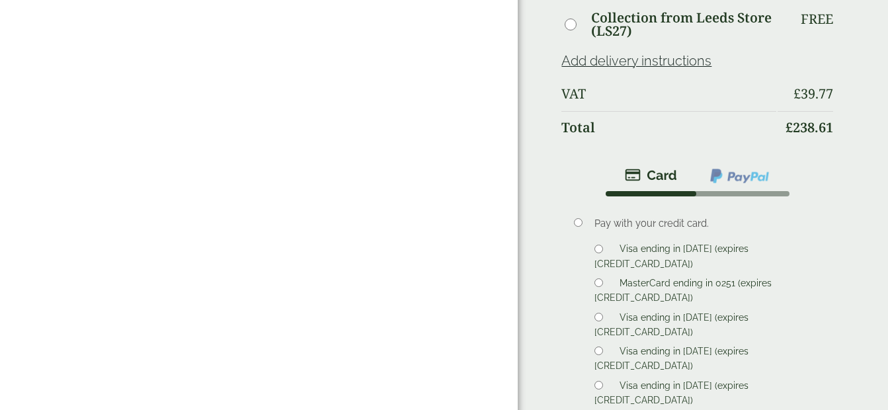
scroll to position [1124, 0]
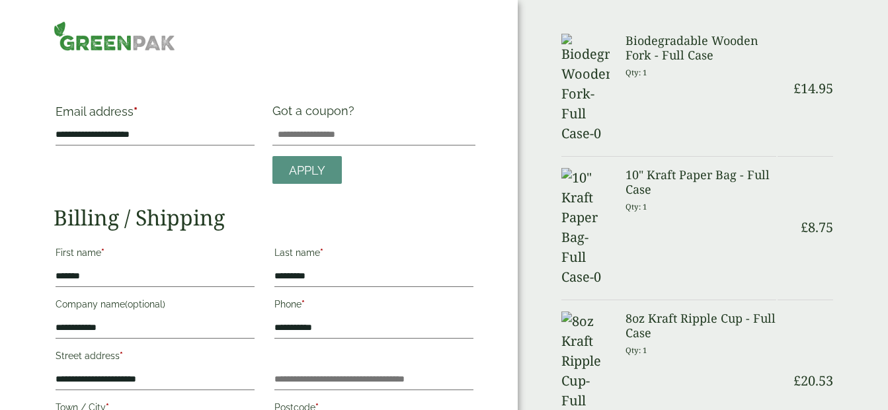
click at [750, 81] on p "Qty: 1" at bounding box center [701, 72] width 151 height 21
click at [699, 42] on h3 "Biodegradable Wooden Fork - Full Case" at bounding box center [701, 48] width 151 height 28
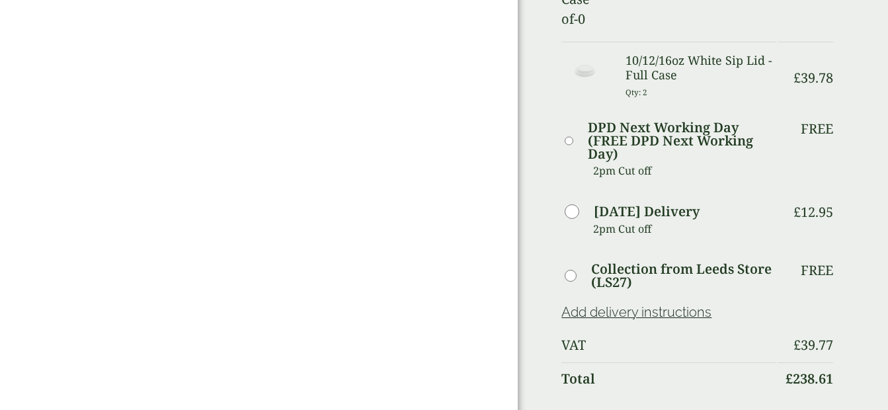
scroll to position [1058, 0]
